Goal: Transaction & Acquisition: Book appointment/travel/reservation

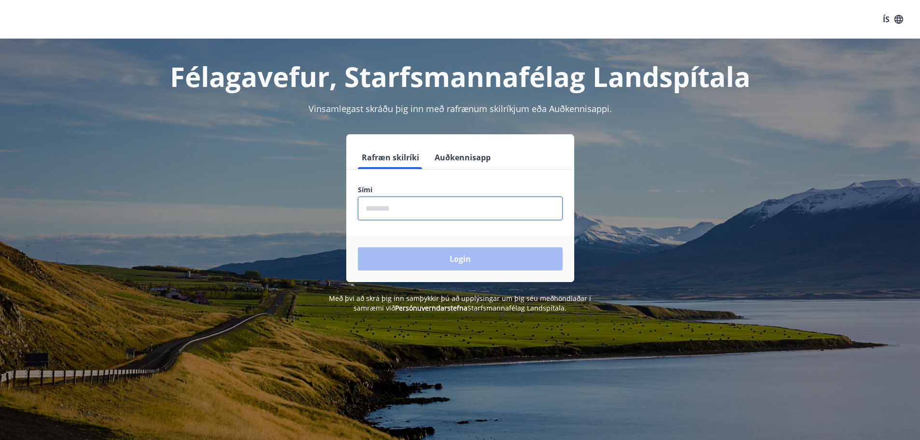
click at [413, 214] on input "phone" at bounding box center [460, 209] width 205 height 24
type input "********"
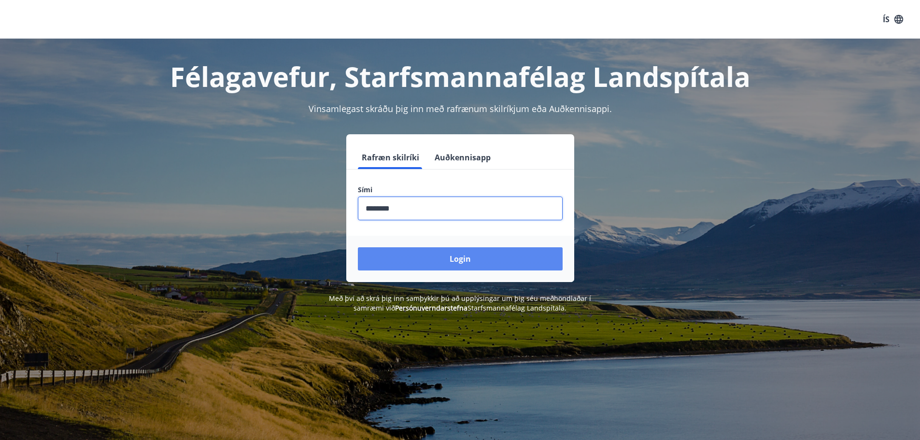
click at [433, 252] on button "Login" at bounding box center [460, 258] width 205 height 23
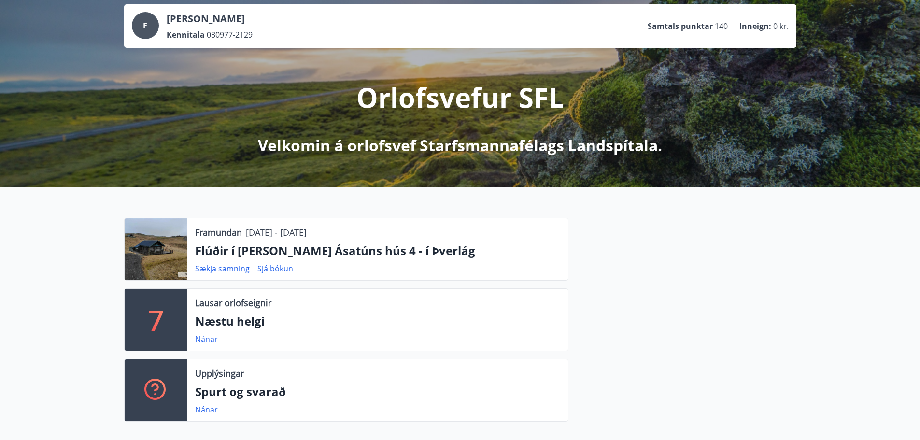
scroll to position [48, 0]
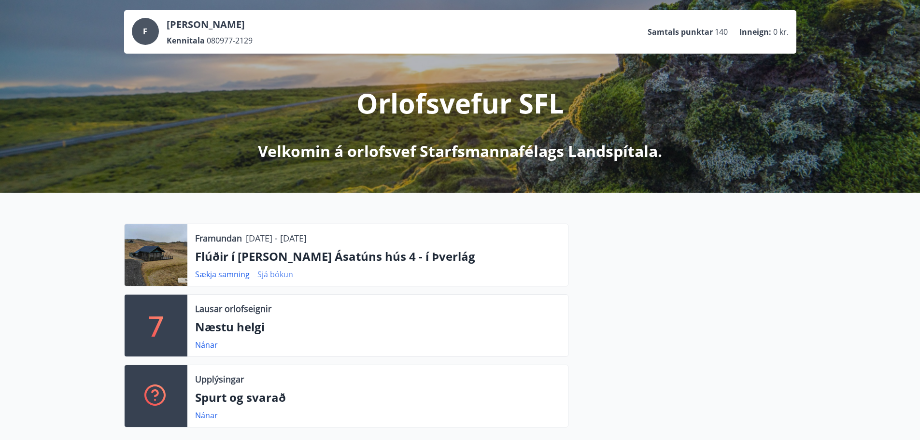
click at [273, 273] on link "Sjá bókun" at bounding box center [276, 274] width 36 height 11
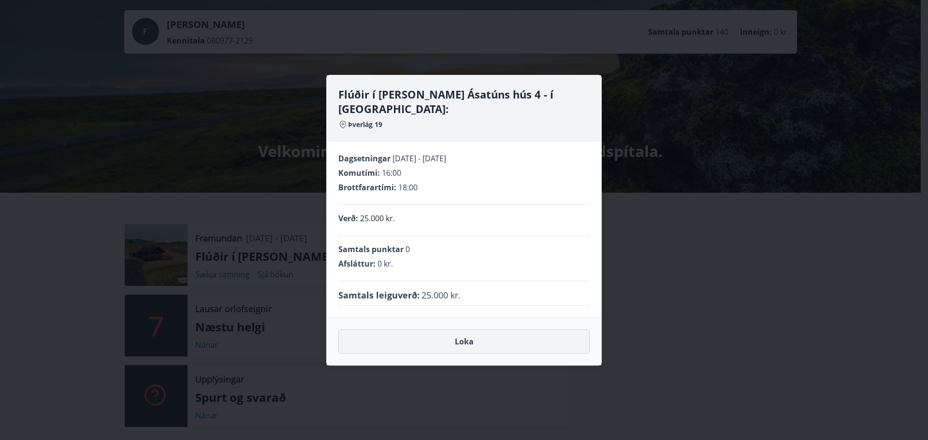
click at [475, 335] on button "Loka" at bounding box center [463, 341] width 251 height 24
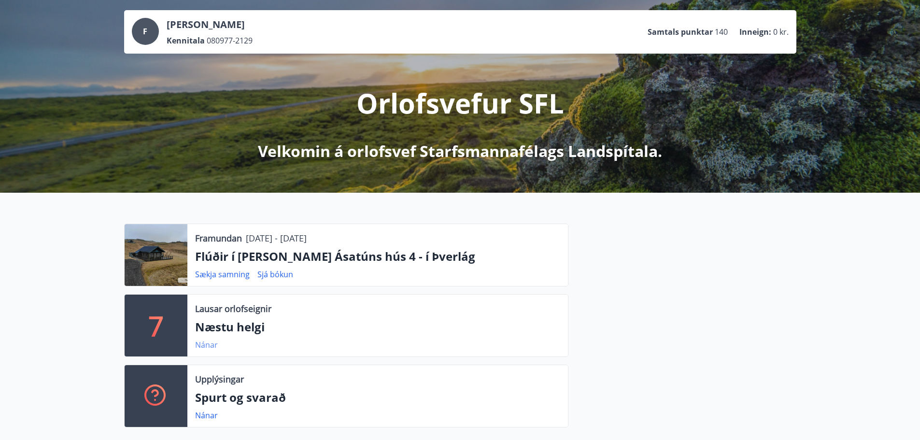
click at [203, 343] on link "Nánar" at bounding box center [206, 345] width 23 height 11
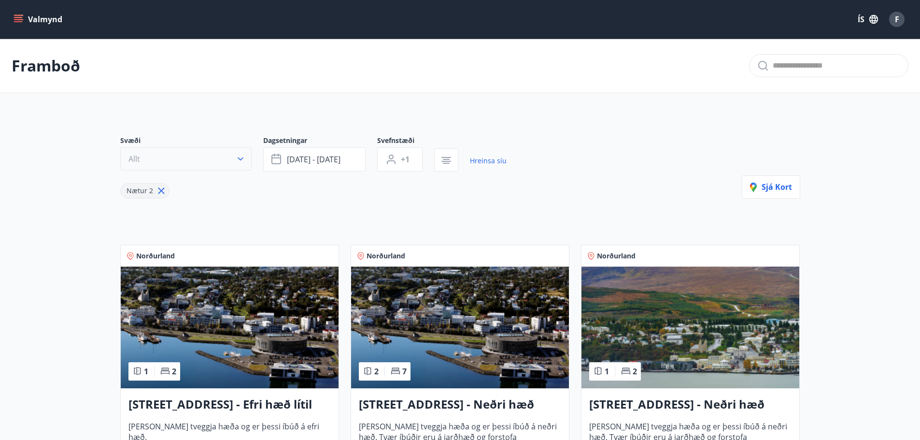
click at [243, 162] on icon "button" at bounding box center [241, 159] width 10 height 10
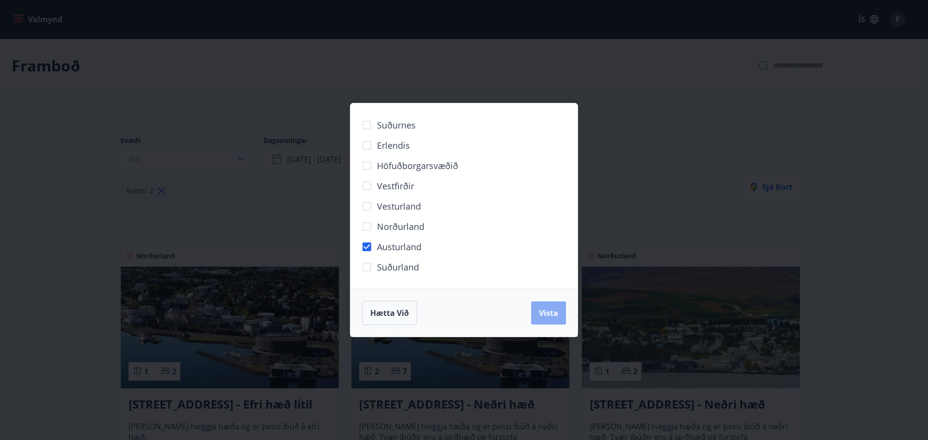
click at [545, 312] on span "Vista" at bounding box center [548, 313] width 19 height 11
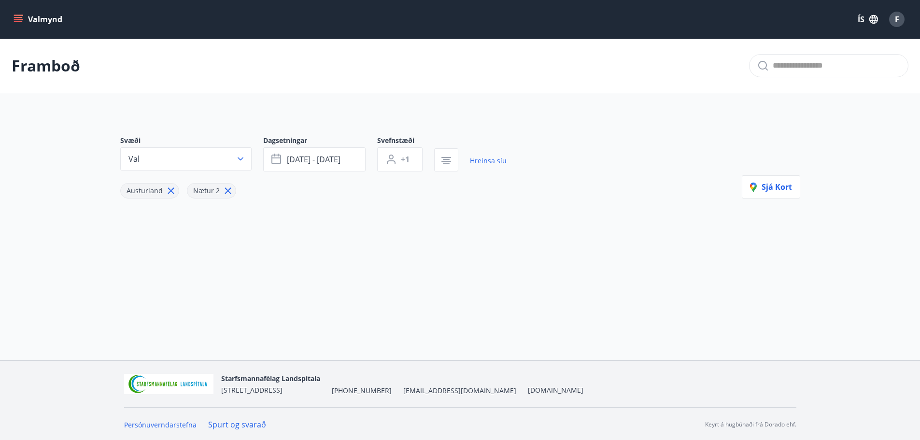
click at [19, 18] on icon "menu" at bounding box center [19, 19] width 10 height 10
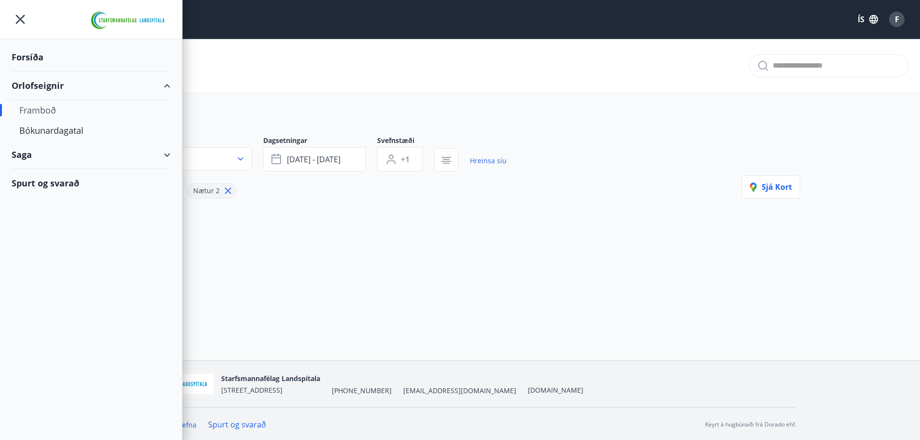
click at [52, 89] on div "Orlofseignir" at bounding box center [91, 86] width 159 height 29
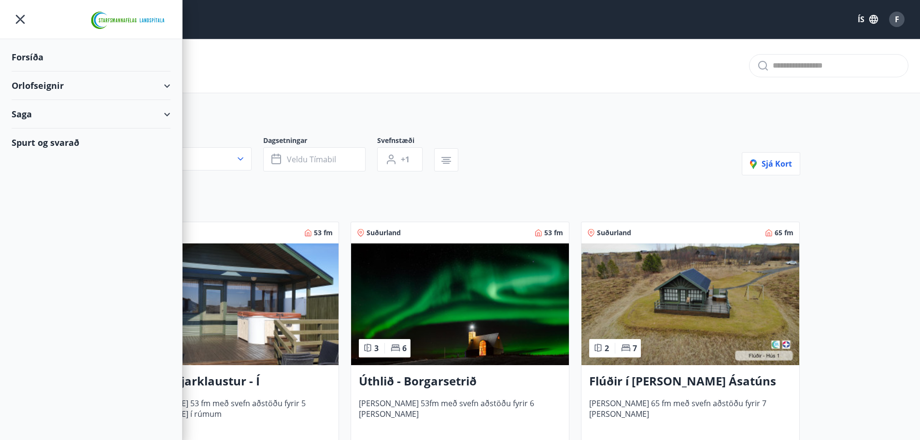
type input "*"
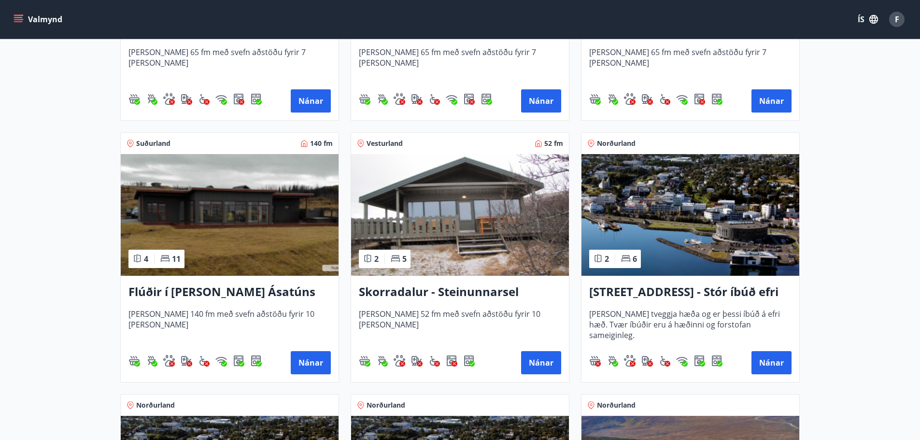
scroll to position [628, 0]
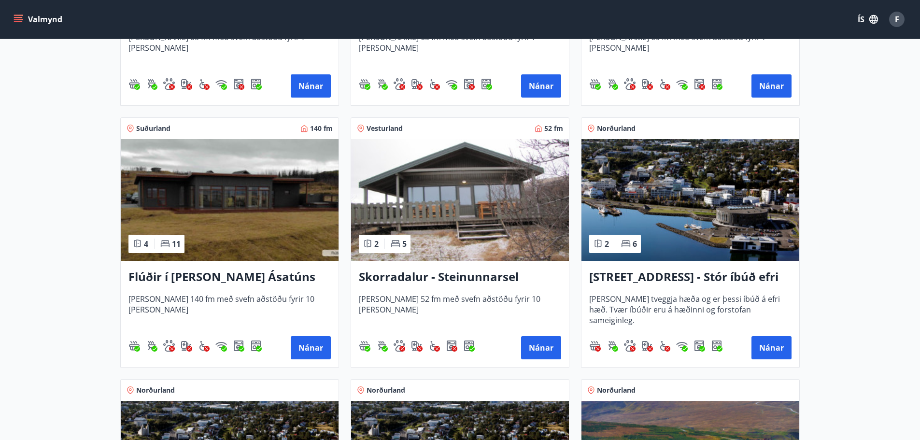
click at [220, 238] on img at bounding box center [230, 200] width 218 height 122
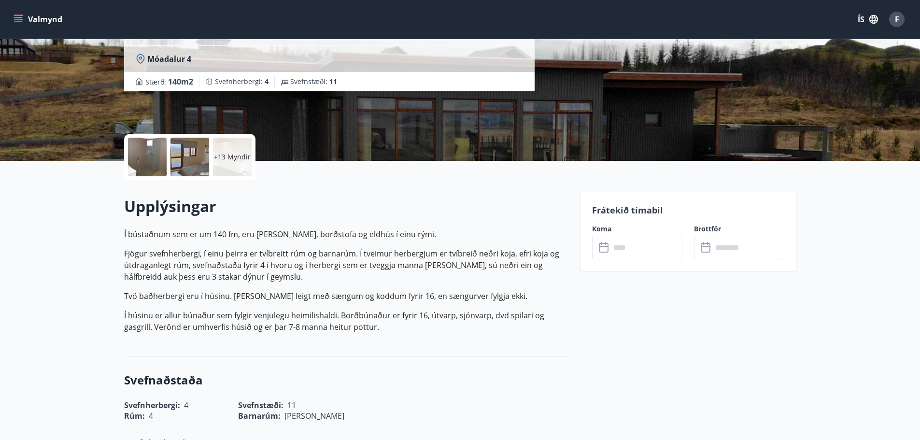
scroll to position [145, 0]
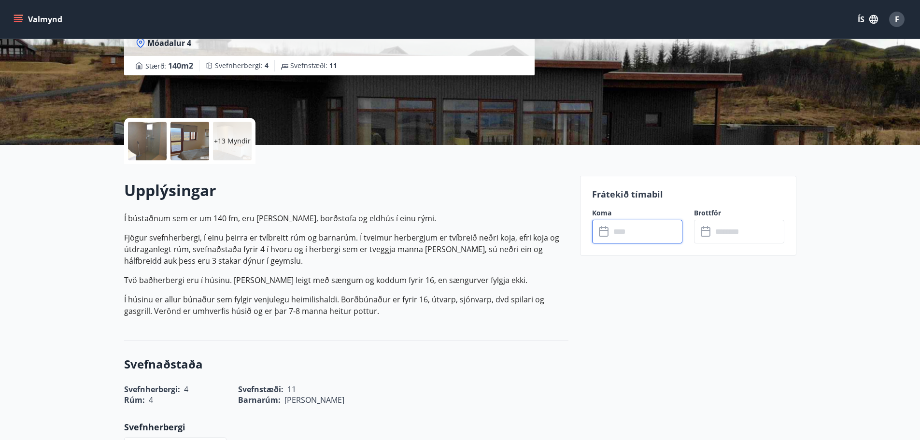
click at [631, 235] on input "text" at bounding box center [647, 232] width 72 height 24
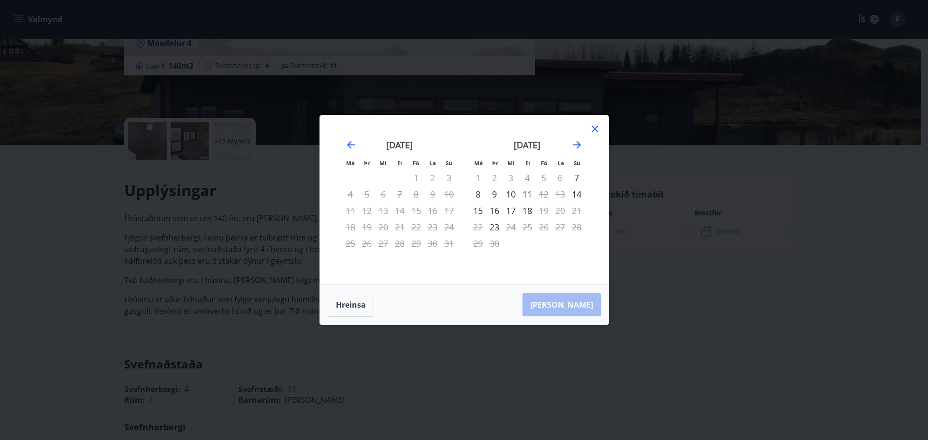
drag, startPoint x: 597, startPoint y: 130, endPoint x: 623, endPoint y: 140, distance: 27.5
click at [623, 140] on div "Má Þr Mi Fi Fö La Su Má Þr Mi Fi Fö La Su [DATE] 1 2 3 4 5 6 7 8 9 10 11 12 13 …" at bounding box center [464, 220] width 928 height 440
click at [576, 144] on icon "Move forward to switch to the next month." at bounding box center [577, 145] width 12 height 12
click at [577, 144] on icon "Move forward to switch to the next month." at bounding box center [577, 145] width 8 height 8
click at [579, 147] on icon "Move forward to switch to the next month." at bounding box center [577, 145] width 12 height 12
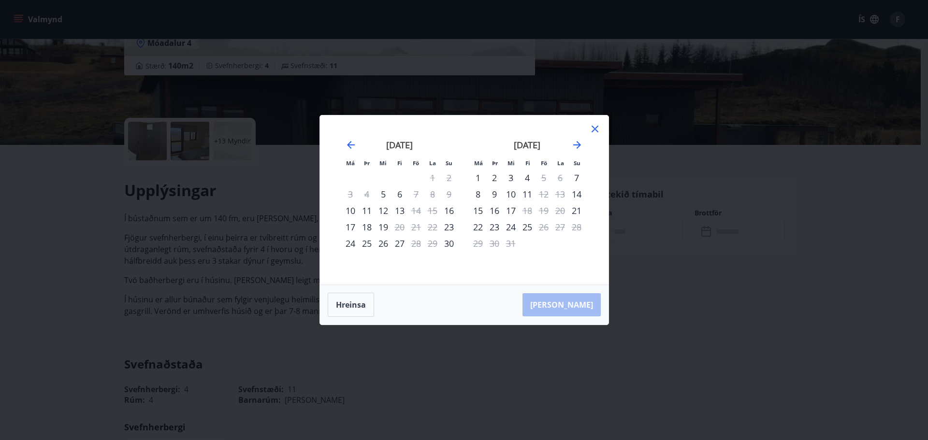
click at [596, 132] on icon at bounding box center [595, 129] width 12 height 12
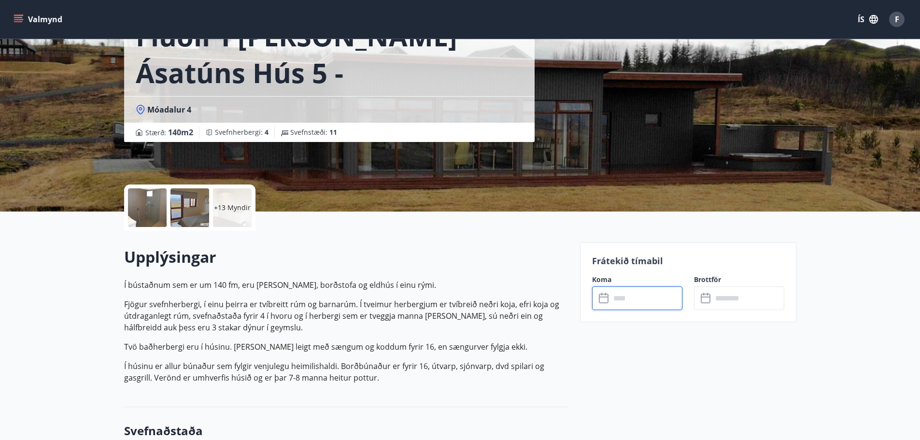
scroll to position [0, 0]
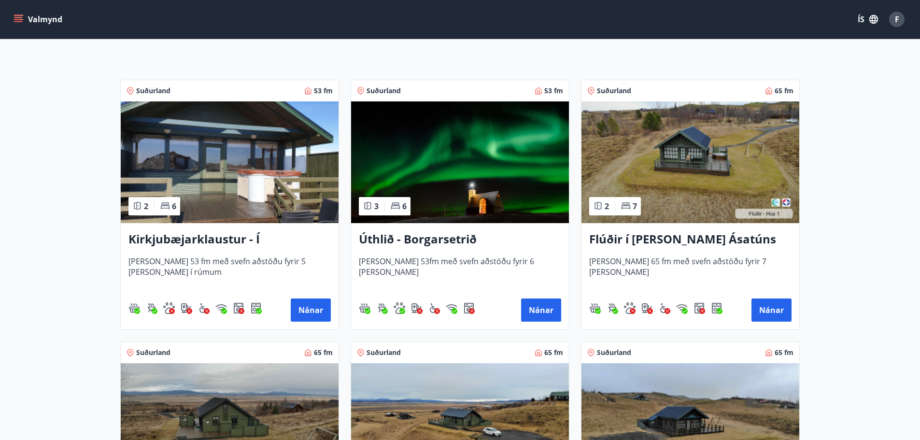
scroll to position [145, 0]
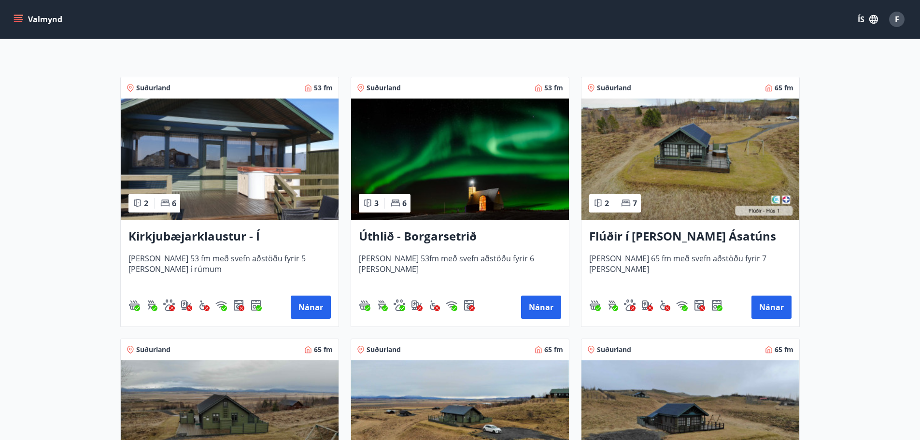
click at [673, 140] on img at bounding box center [691, 160] width 218 height 122
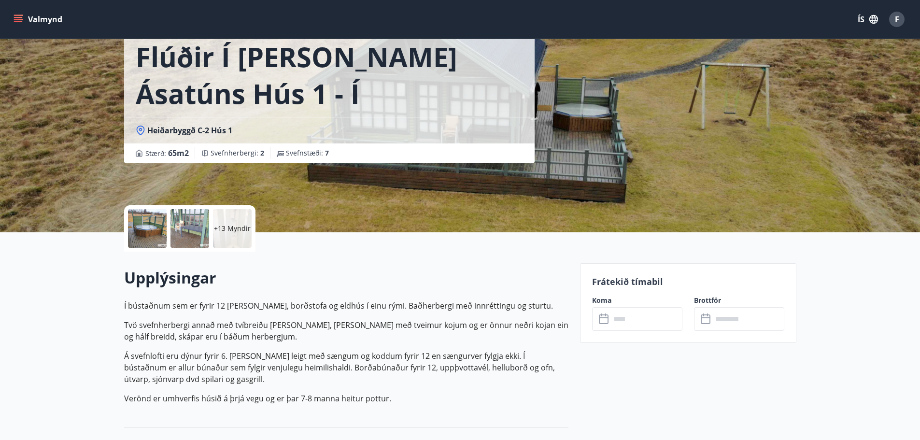
scroll to position [145, 0]
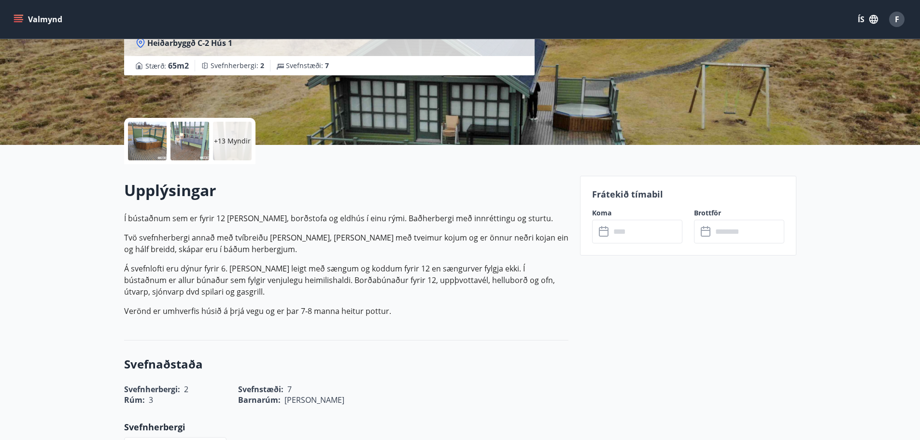
click at [641, 234] on input "text" at bounding box center [647, 232] width 72 height 24
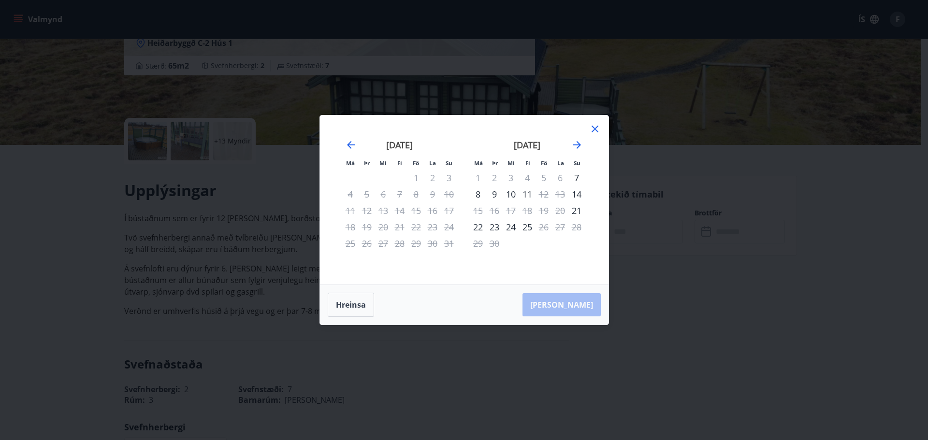
click at [598, 130] on icon at bounding box center [595, 129] width 12 height 12
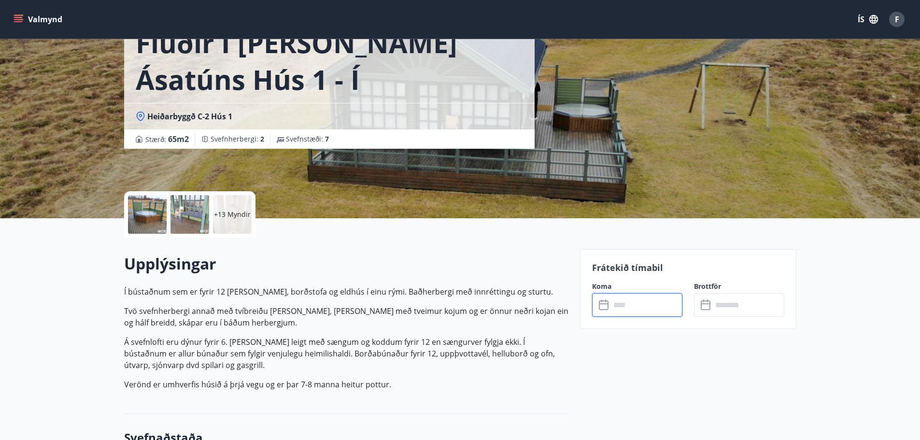
scroll to position [0, 0]
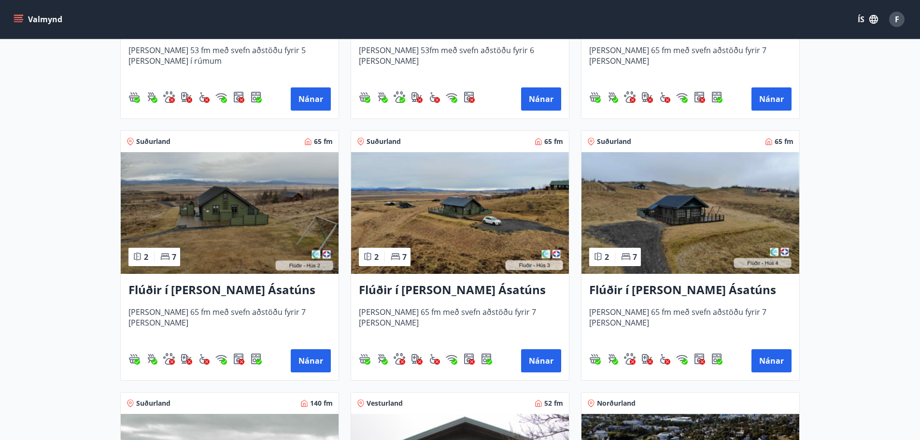
scroll to position [435, 0]
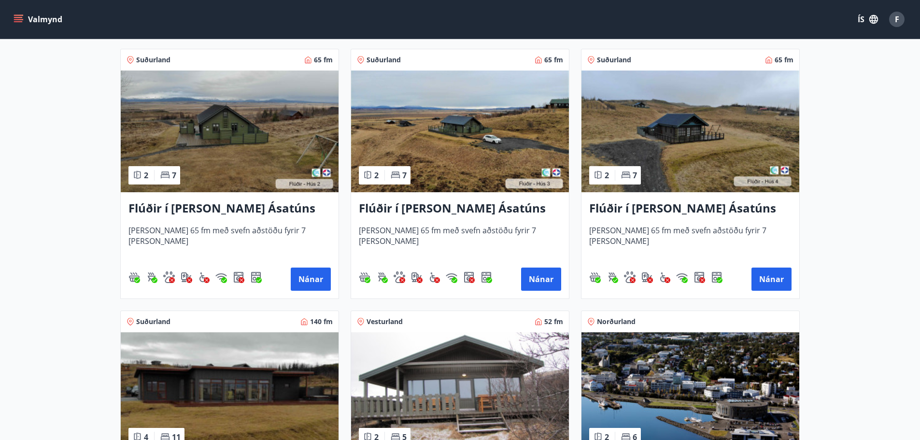
click at [234, 155] on img at bounding box center [230, 132] width 218 height 122
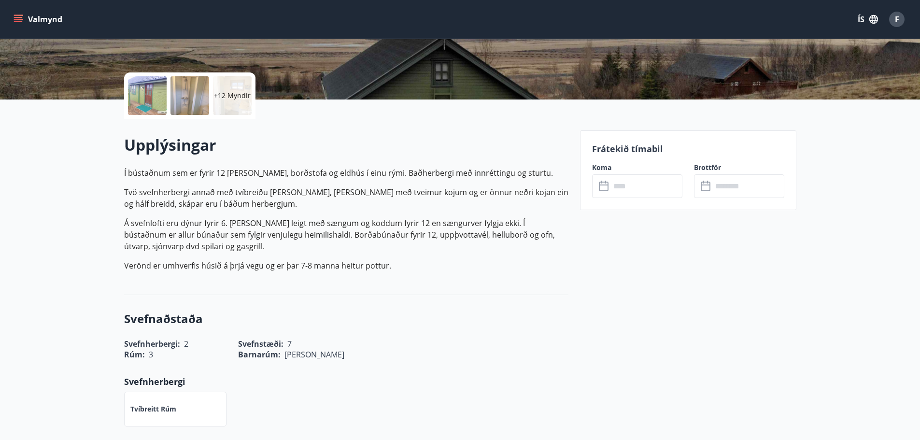
scroll to position [193, 0]
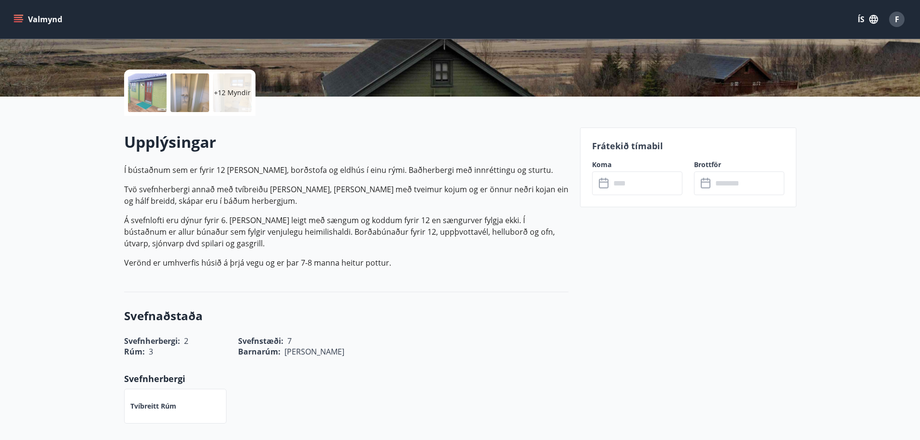
click at [658, 195] on input "text" at bounding box center [647, 184] width 72 height 24
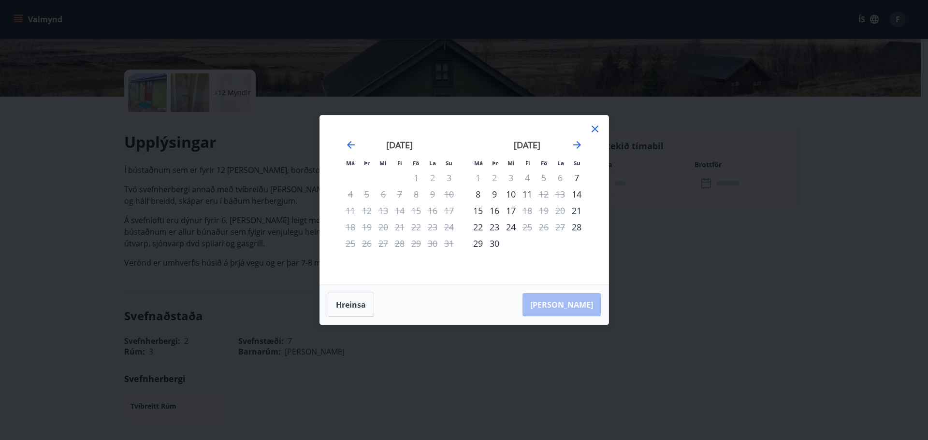
click at [599, 132] on icon at bounding box center [595, 129] width 12 height 12
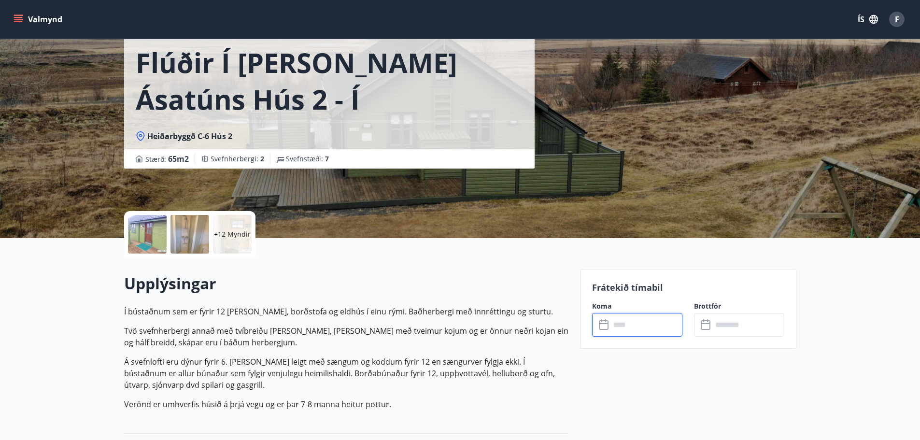
scroll to position [0, 0]
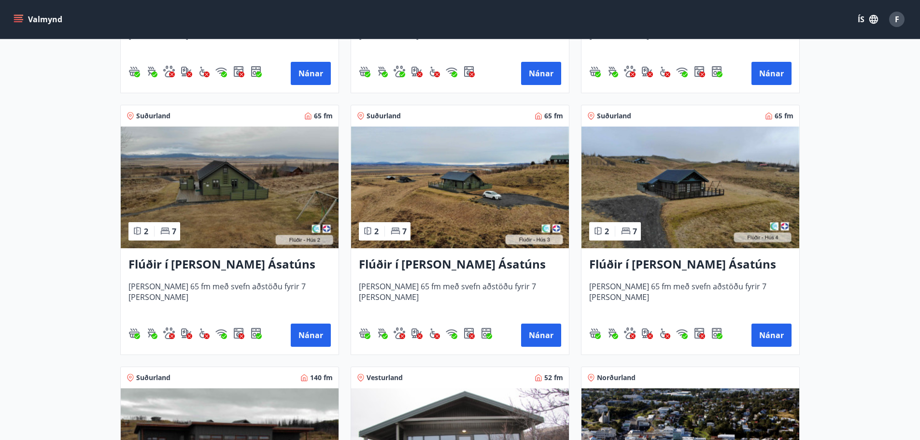
scroll to position [387, 0]
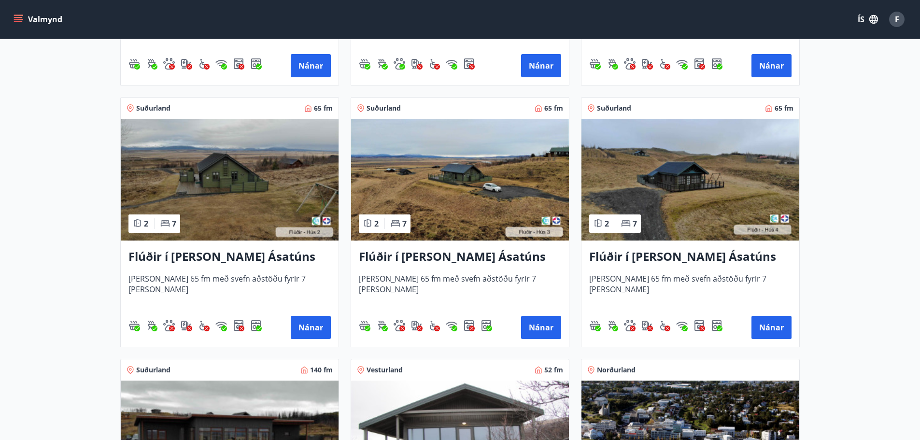
click at [492, 200] on img at bounding box center [460, 180] width 218 height 122
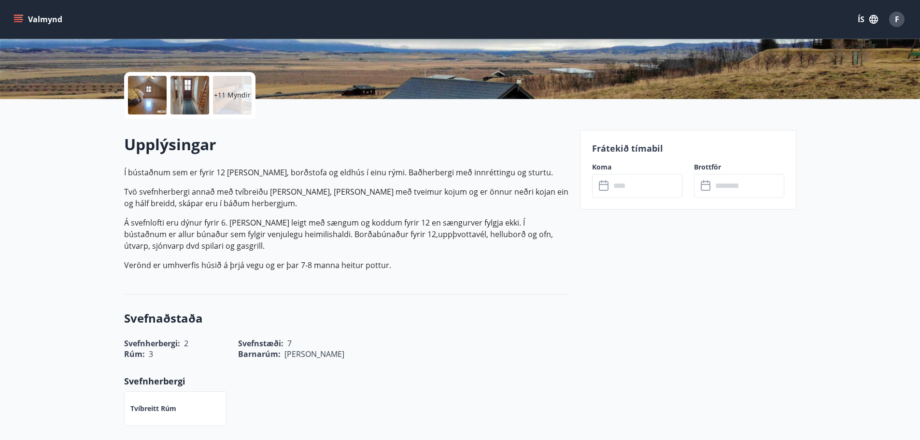
scroll to position [193, 0]
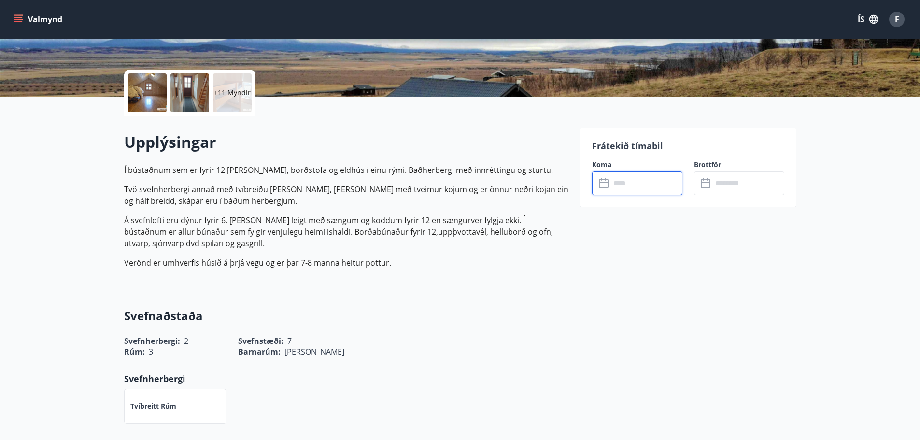
click at [620, 182] on input "text" at bounding box center [647, 184] width 72 height 24
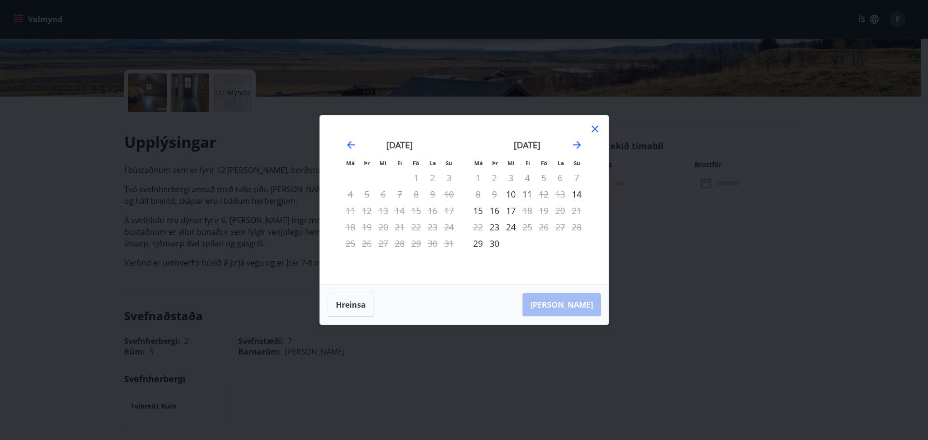
click at [593, 126] on icon at bounding box center [595, 129] width 12 height 12
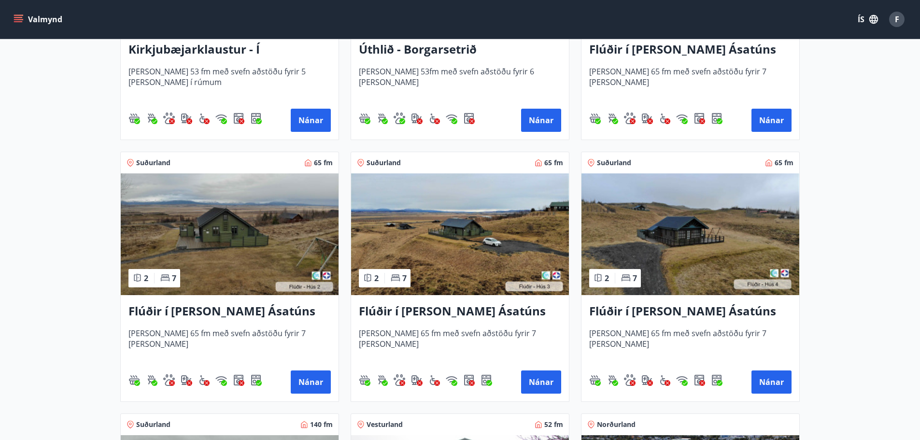
scroll to position [338, 0]
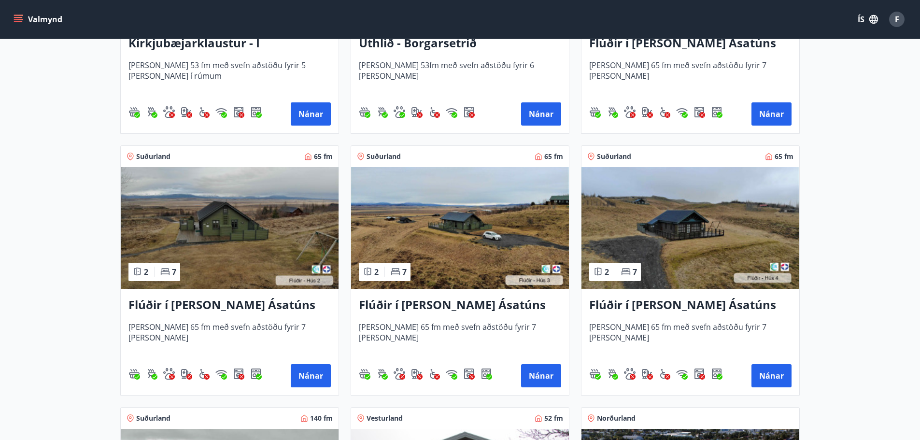
click at [670, 227] on img at bounding box center [691, 228] width 218 height 122
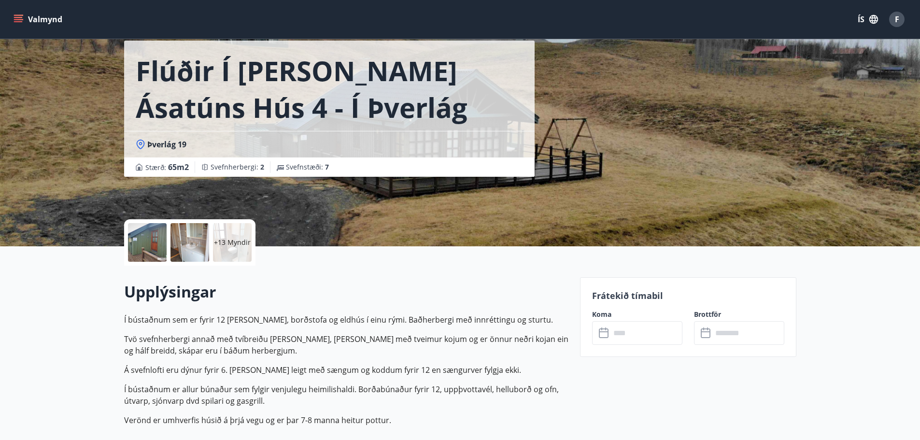
scroll to position [193, 0]
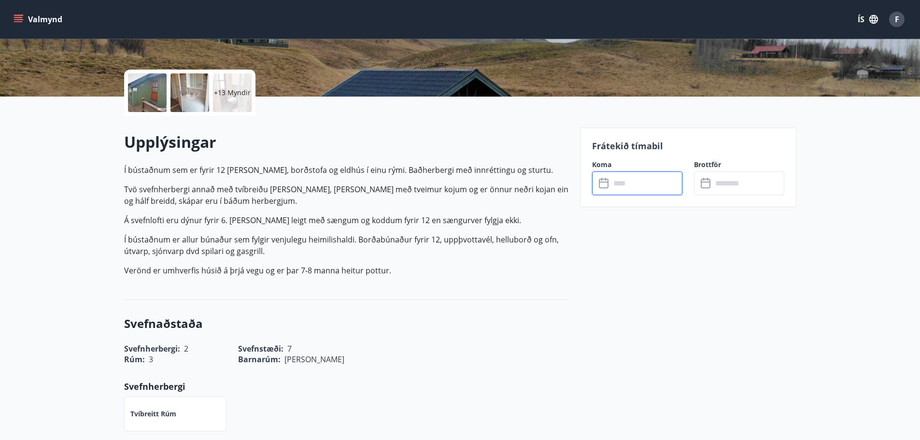
click at [621, 185] on input "text" at bounding box center [647, 184] width 72 height 24
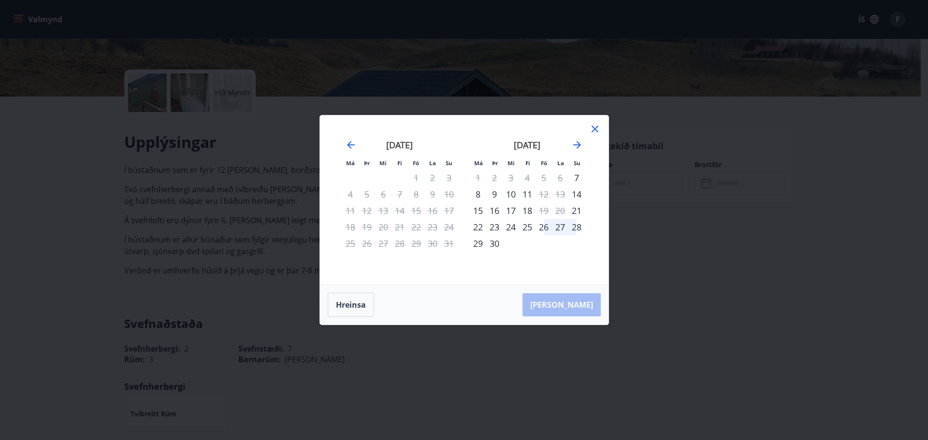
click at [594, 129] on icon at bounding box center [594, 129] width 7 height 7
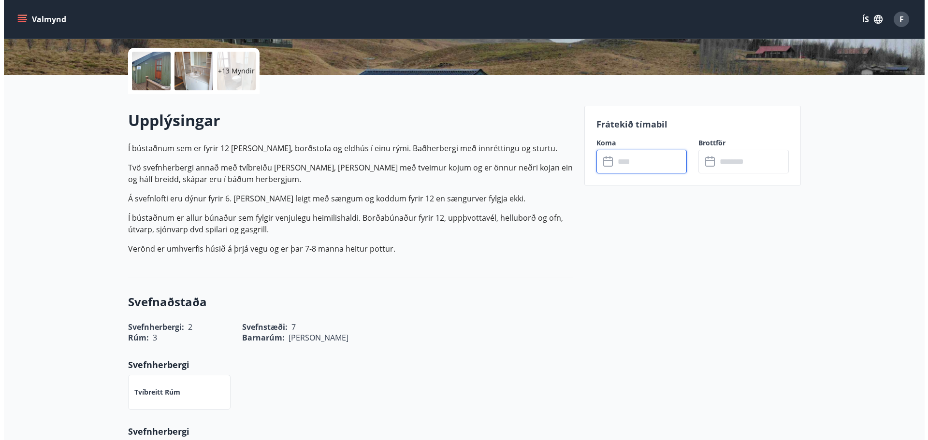
scroll to position [97, 0]
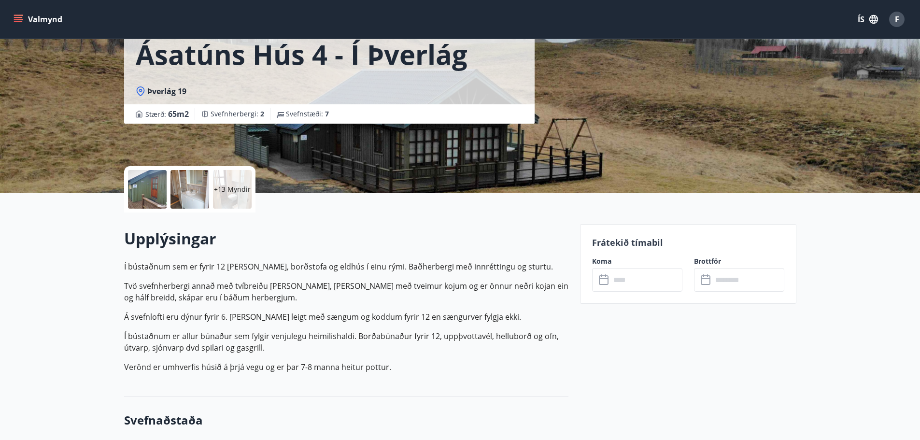
click at [145, 190] on div at bounding box center [147, 189] width 39 height 39
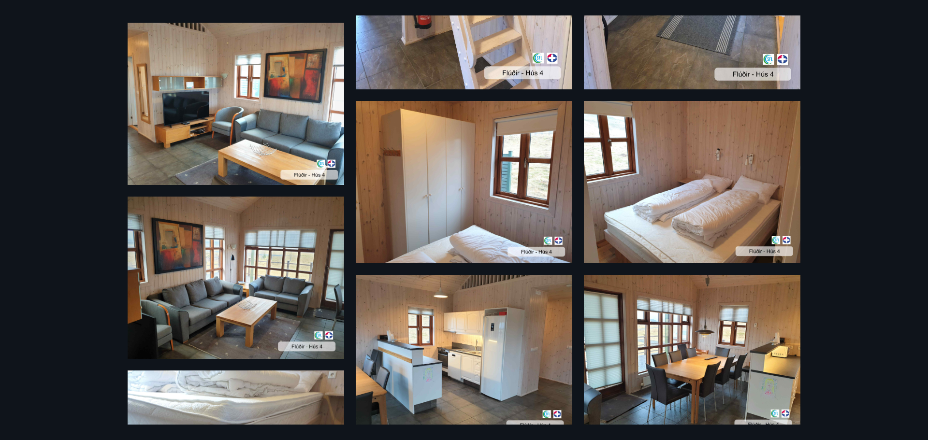
scroll to position [634, 0]
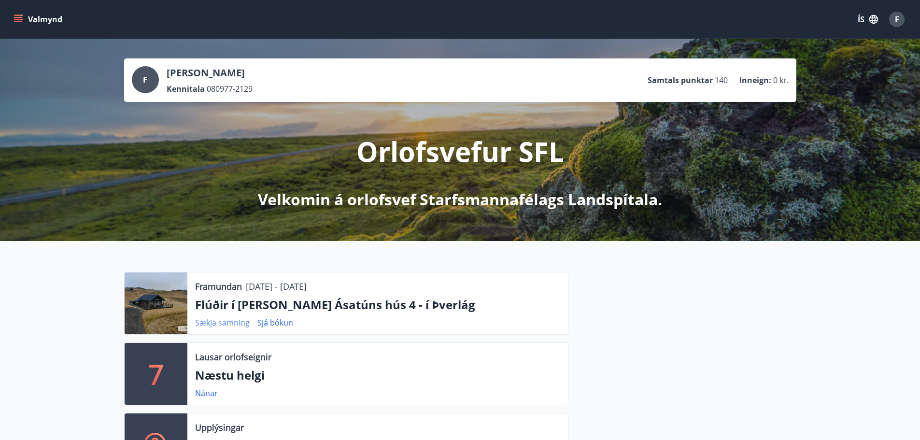
click at [229, 321] on link "Sækja samning" at bounding box center [222, 322] width 55 height 11
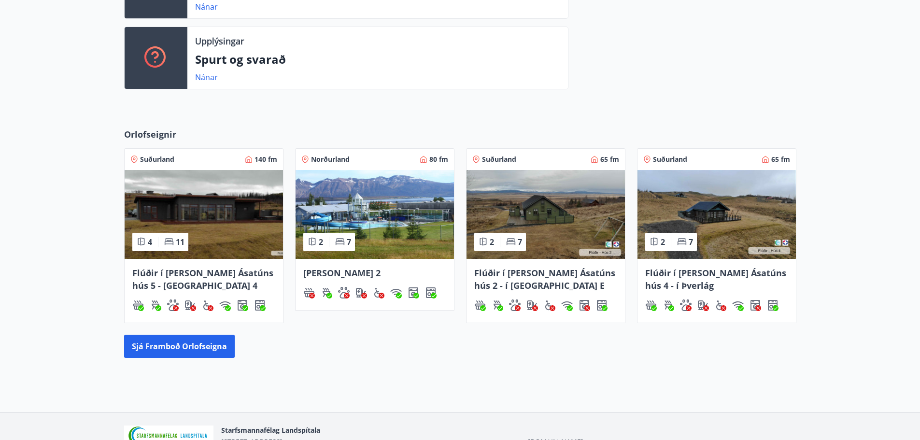
scroll to position [193, 0]
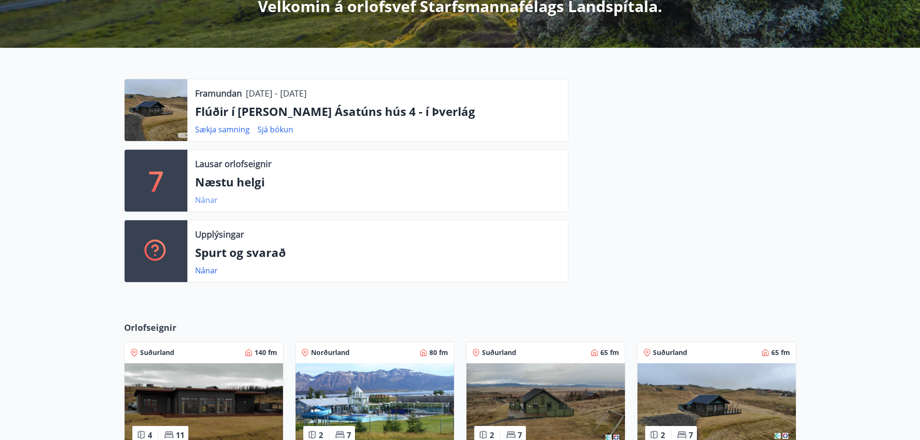
click at [201, 201] on link "Nánar" at bounding box center [206, 200] width 23 height 11
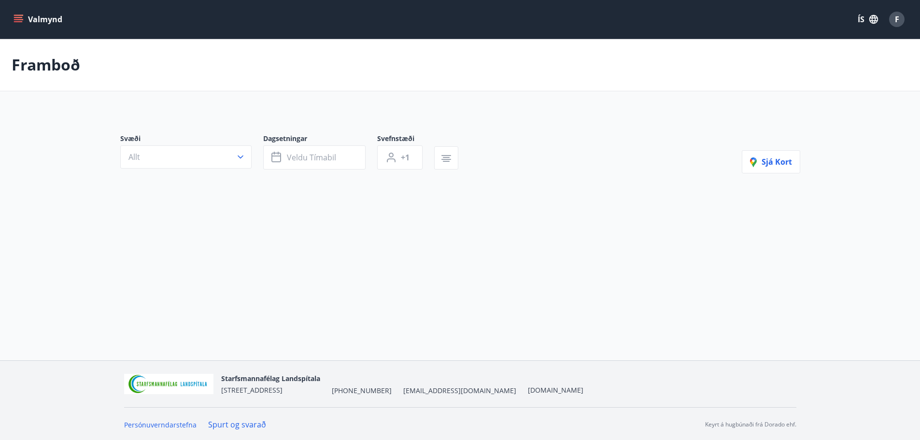
type input "*"
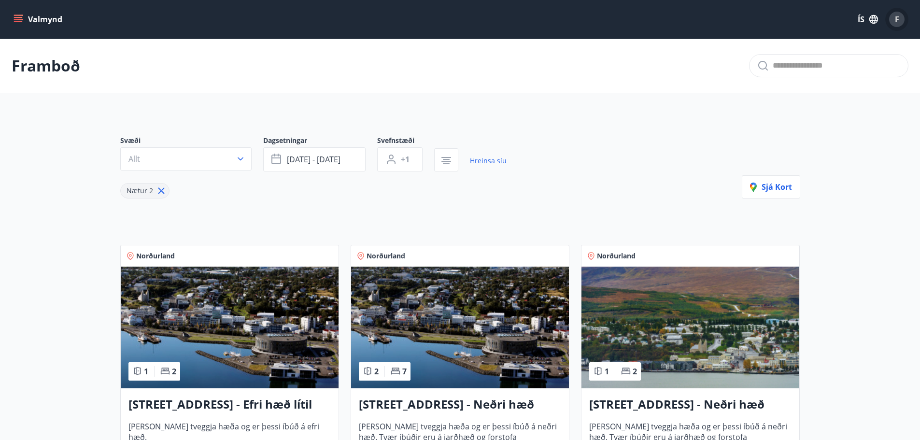
click at [900, 21] on div "F" at bounding box center [896, 19] width 15 height 15
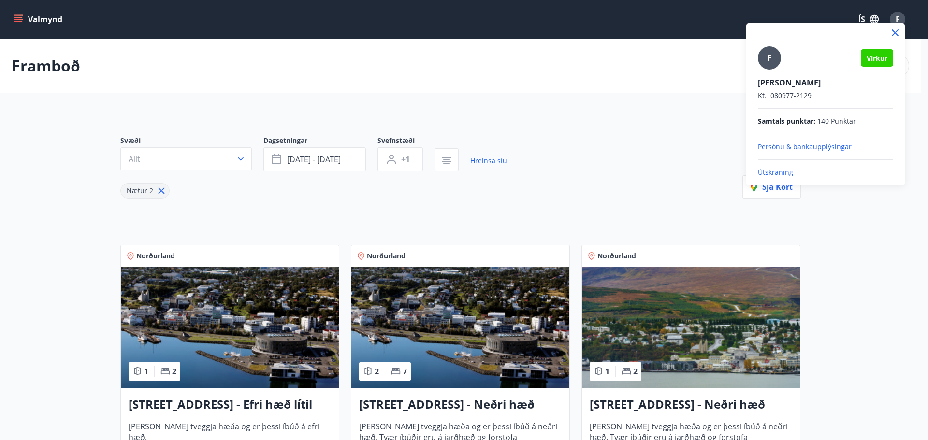
click at [777, 175] on p "Útskráning" at bounding box center [825, 173] width 135 height 10
